Goal: Information Seeking & Learning: Understand process/instructions

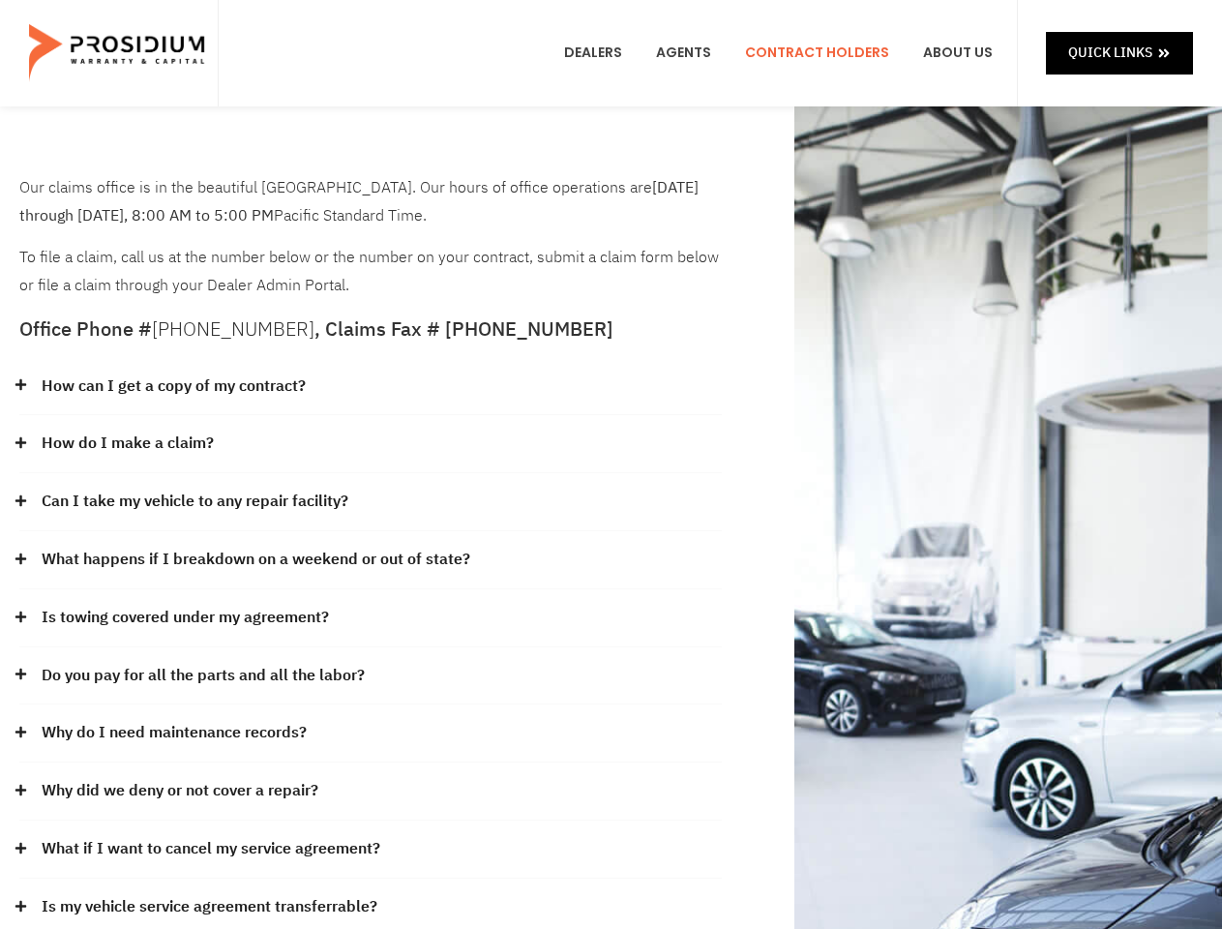
click at [611, 464] on div "How do I make a claim?" at bounding box center [370, 444] width 702 height 58
click at [371, 387] on div "How can I get a copy of my contract?" at bounding box center [370, 387] width 702 height 58
click at [172, 386] on link "How can I get a copy of my contract?" at bounding box center [174, 386] width 264 height 28
click at [371, 444] on div "How do I make a claim?" at bounding box center [370, 444] width 702 height 58
click at [127, 443] on link "How do I make a claim?" at bounding box center [128, 444] width 172 height 28
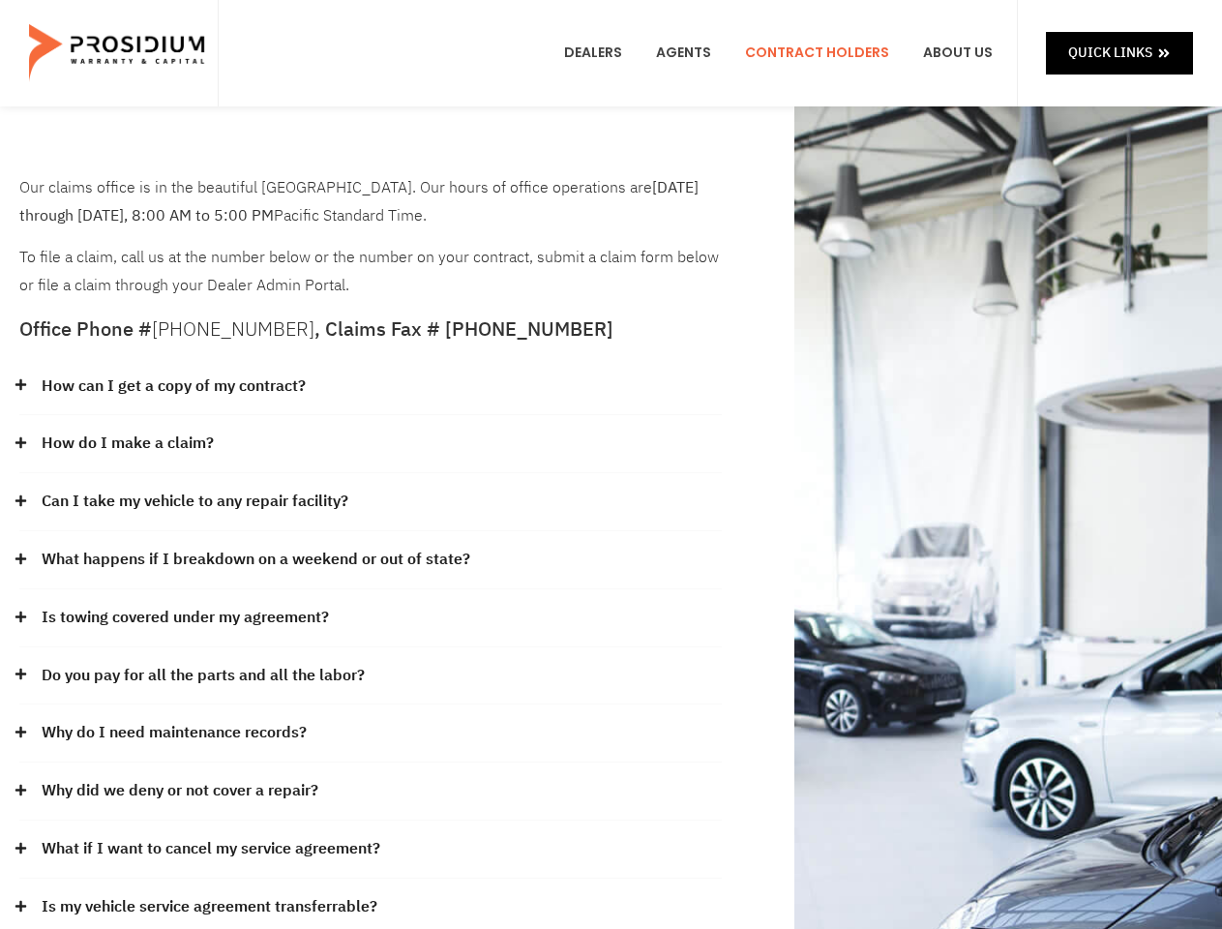
click at [371, 502] on div "Can I take my vehicle to any repair facility?" at bounding box center [370, 502] width 702 height 58
click at [195, 501] on link "Can I take my vehicle to any repair facility?" at bounding box center [195, 502] width 307 height 28
click at [371, 560] on link "What happens if I breakdown on a weekend or out of state?" at bounding box center [256, 560] width 429 height 28
click at [253, 559] on link "What happens if I breakdown on a weekend or out of state?" at bounding box center [256, 560] width 429 height 28
click at [371, 618] on div "Is towing covered under my agreement?" at bounding box center [370, 618] width 702 height 58
